Goal: Task Accomplishment & Management: Manage account settings

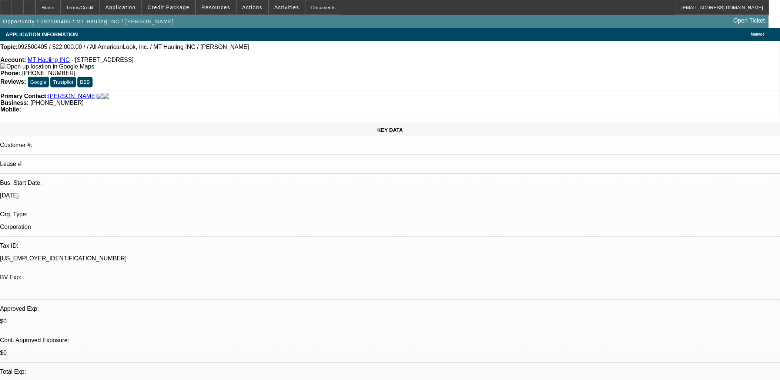
select select "0"
select select "2"
select select "0.1"
select select "4"
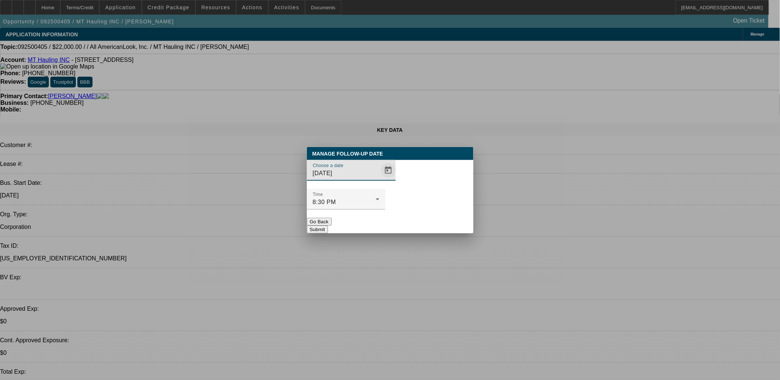
click at [379, 179] on span "Open calendar" at bounding box center [388, 170] width 18 height 18
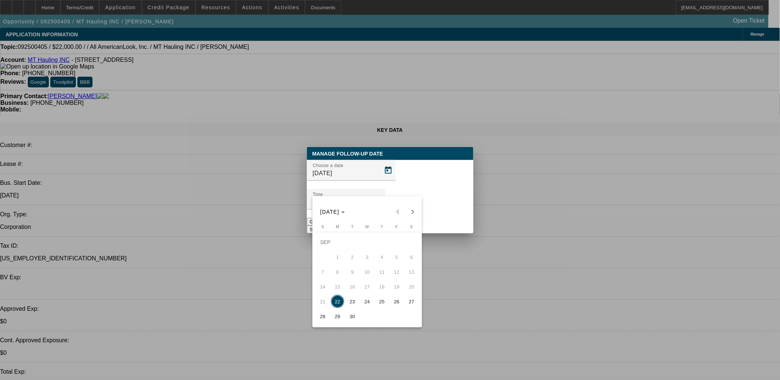
click at [353, 301] on span "23" at bounding box center [352, 301] width 13 height 13
type input "[DATE]"
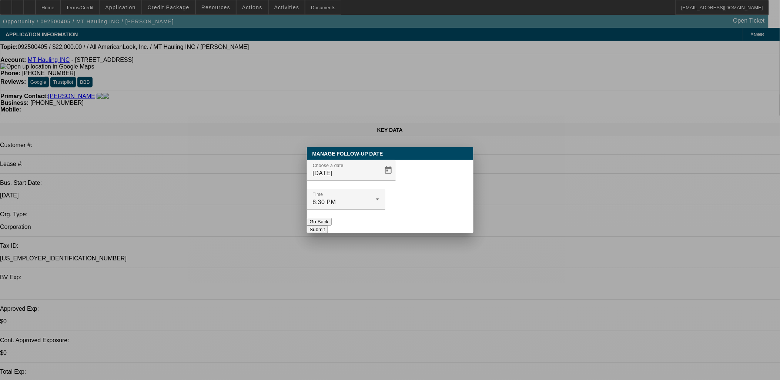
click at [328, 225] on button "Submit" at bounding box center [317, 229] width 21 height 8
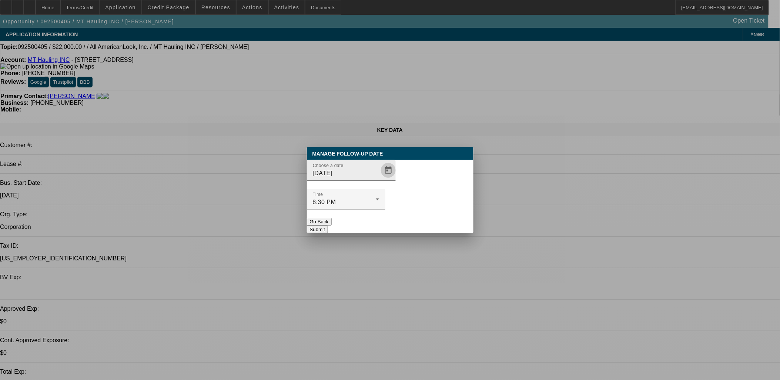
click at [379, 179] on span "Open calendar" at bounding box center [388, 170] width 18 height 18
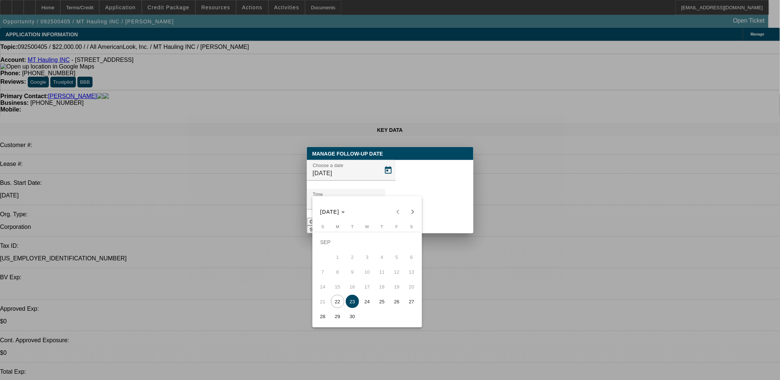
click at [363, 303] on span "24" at bounding box center [366, 301] width 13 height 13
type input "[DATE]"
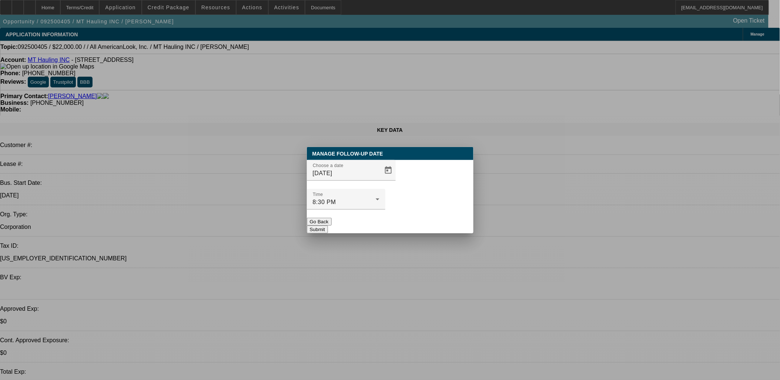
click at [328, 225] on button "Submit" at bounding box center [317, 229] width 21 height 8
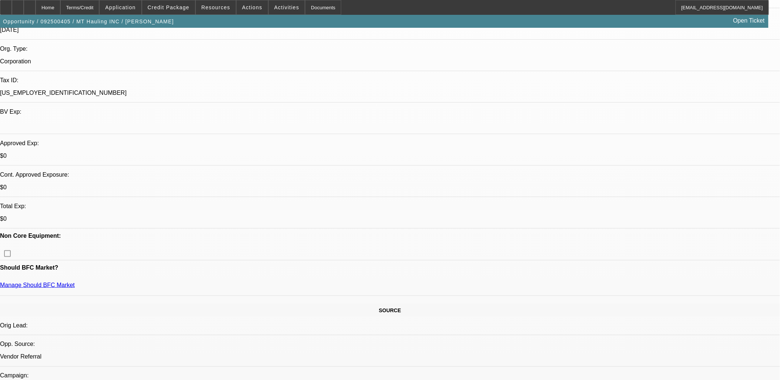
scroll to position [41, 0]
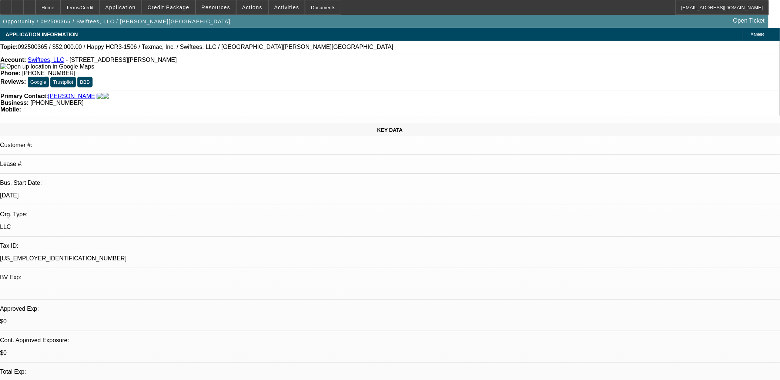
select select "0"
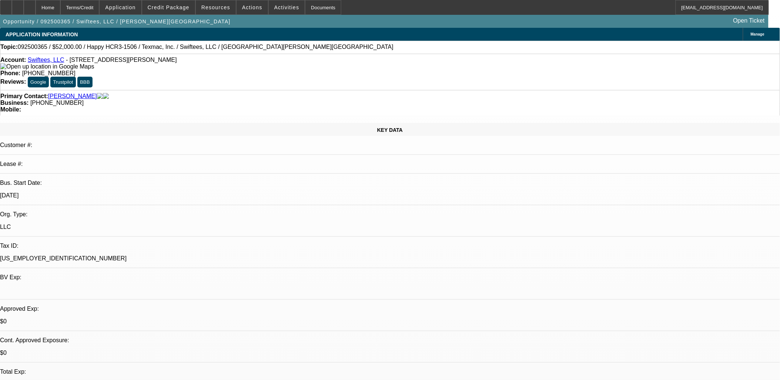
select select "0"
select select "0.1"
select select "0"
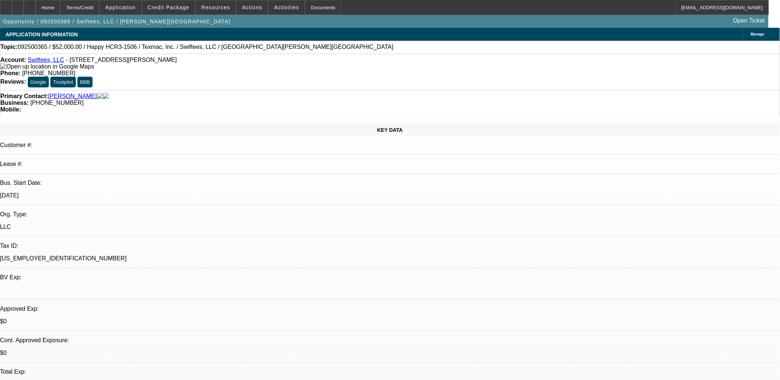
select select "0"
select select "0.1"
select select "1"
select select "2"
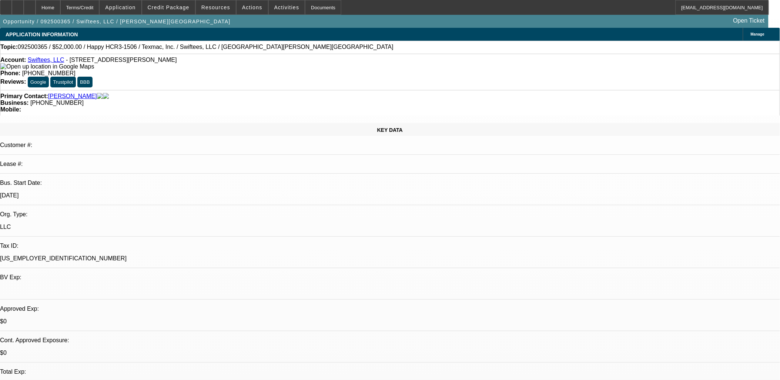
select select "1"
select select "2"
select select "1"
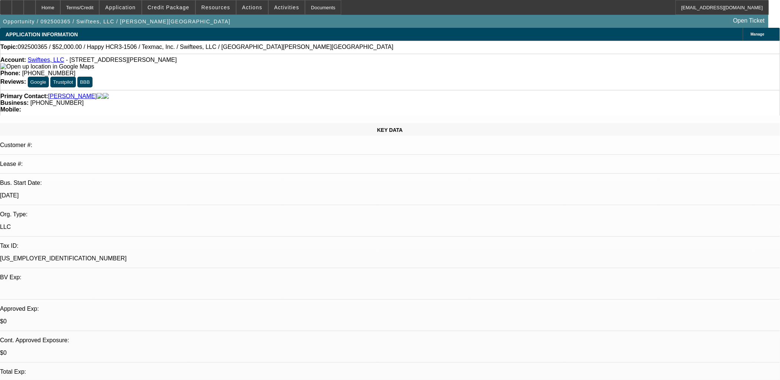
select select "4"
select select "1"
select select "4"
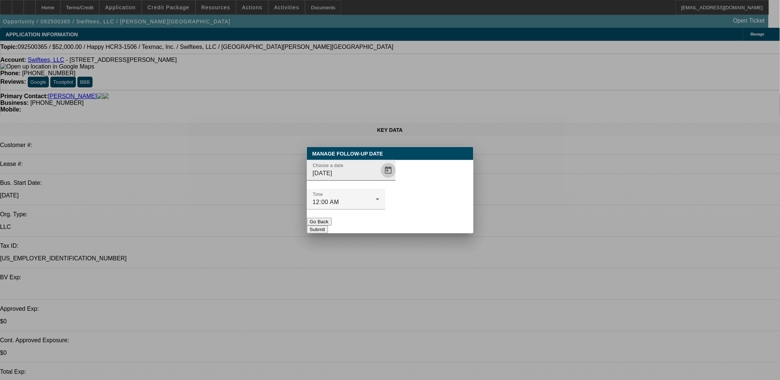
click at [379, 179] on span "Open calendar" at bounding box center [388, 170] width 18 height 18
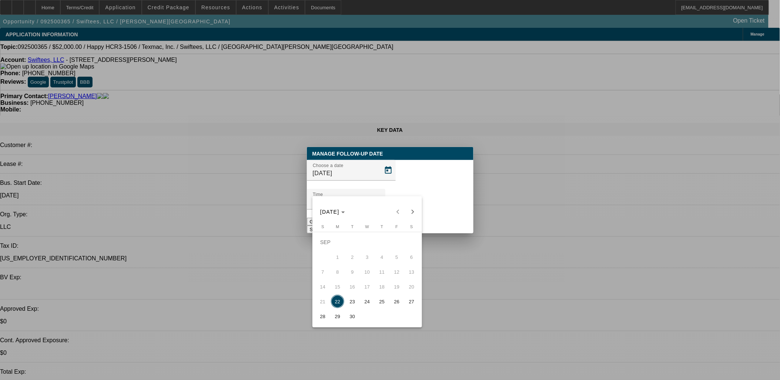
click at [368, 300] on span "24" at bounding box center [366, 301] width 13 height 13
type input "[DATE]"
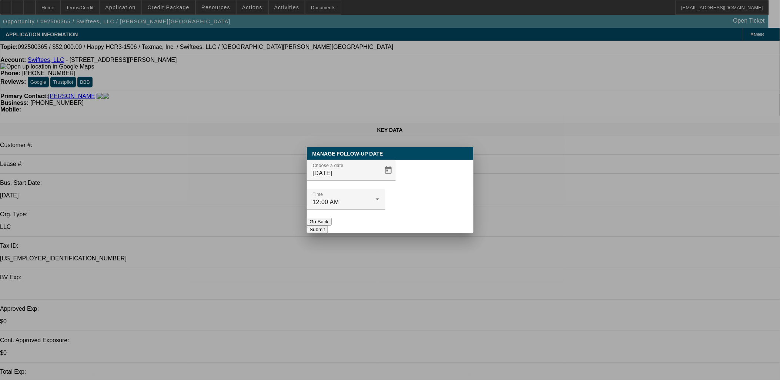
click at [328, 225] on button "Submit" at bounding box center [317, 229] width 21 height 8
